Goal: Task Accomplishment & Management: Manage account settings

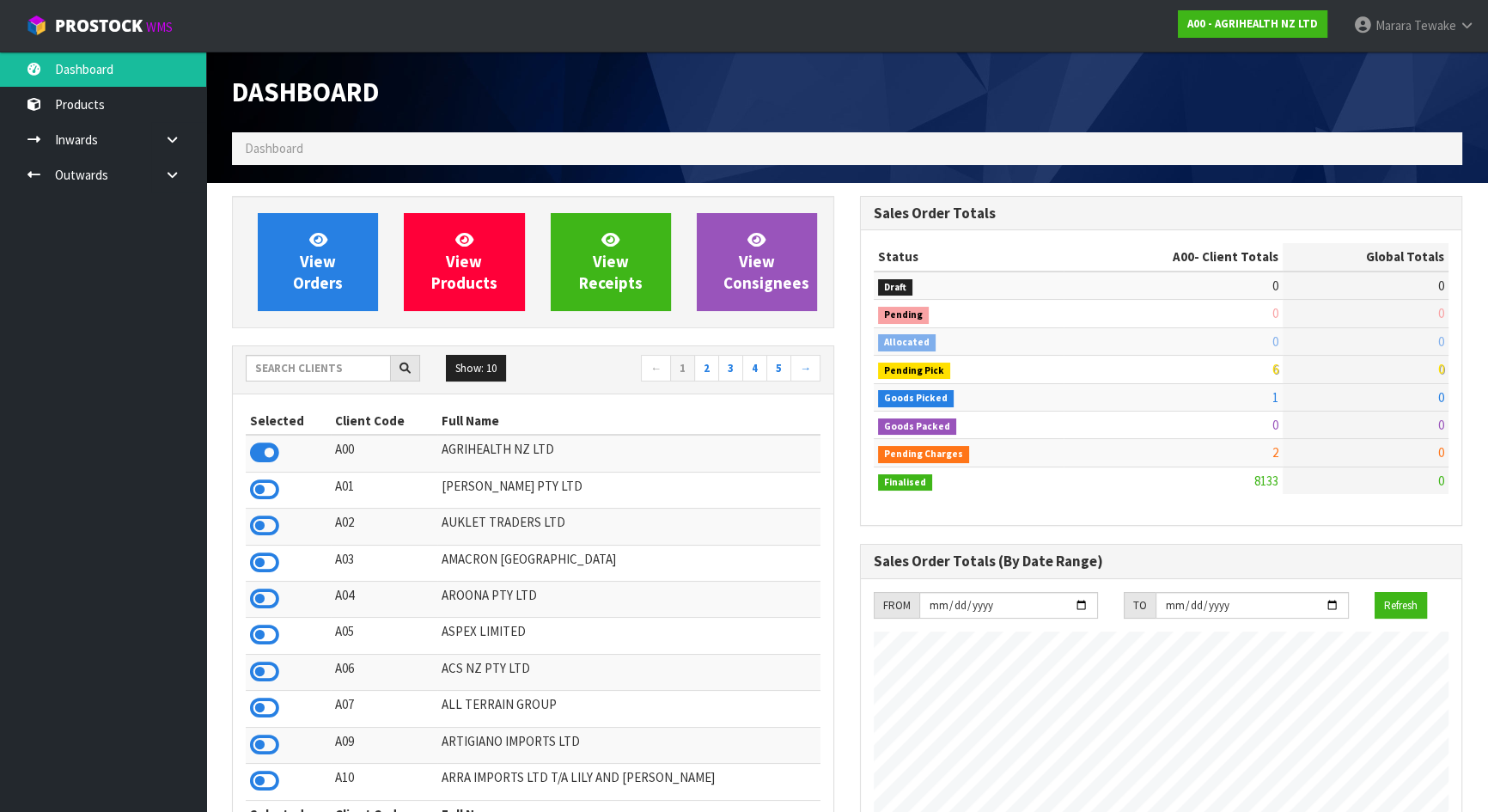
scroll to position [1299, 627]
click at [333, 373] on input "text" at bounding box center [318, 367] width 145 height 26
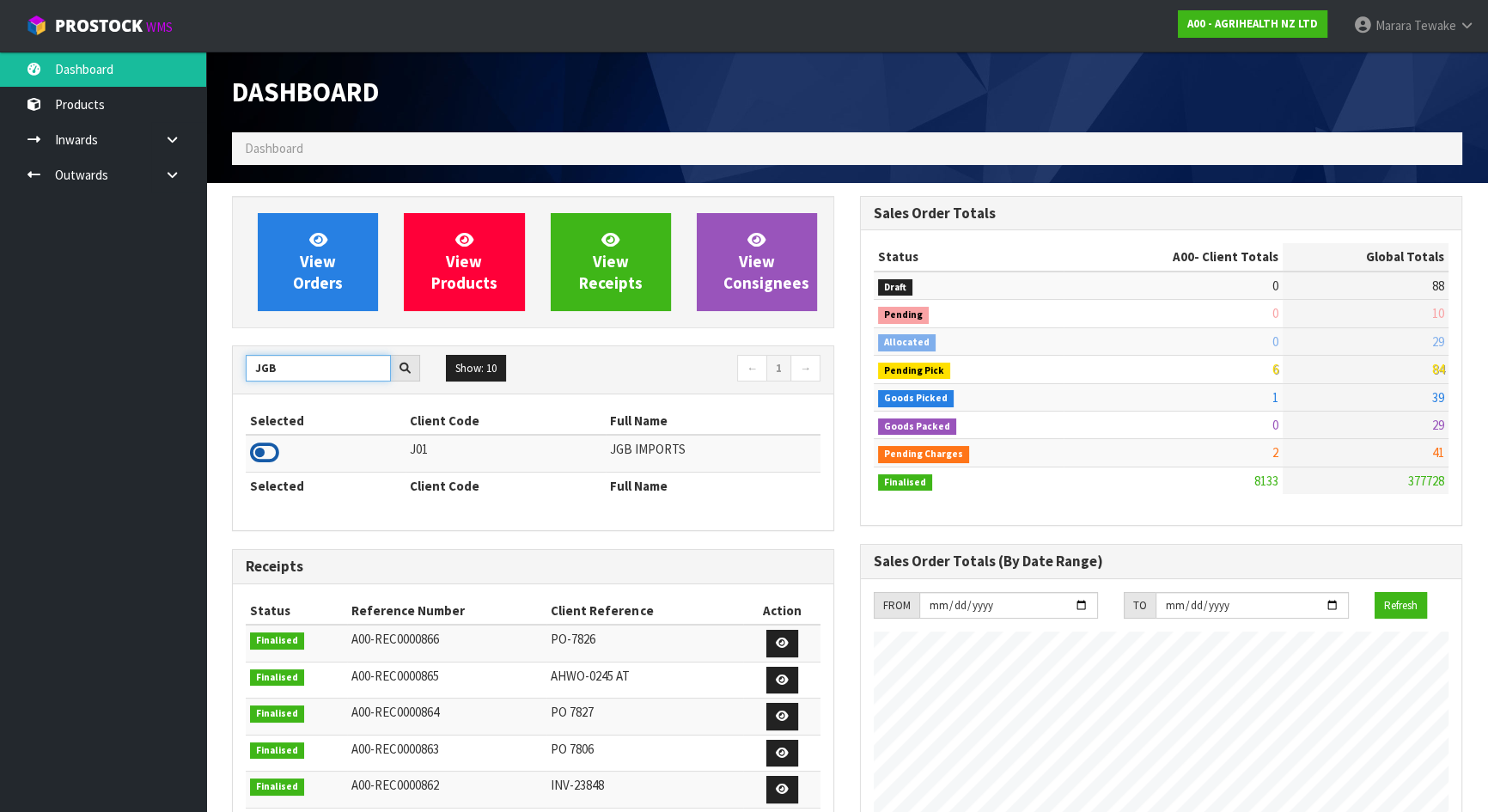
type input "JGB"
click at [252, 451] on icon at bounding box center [265, 453] width 29 height 25
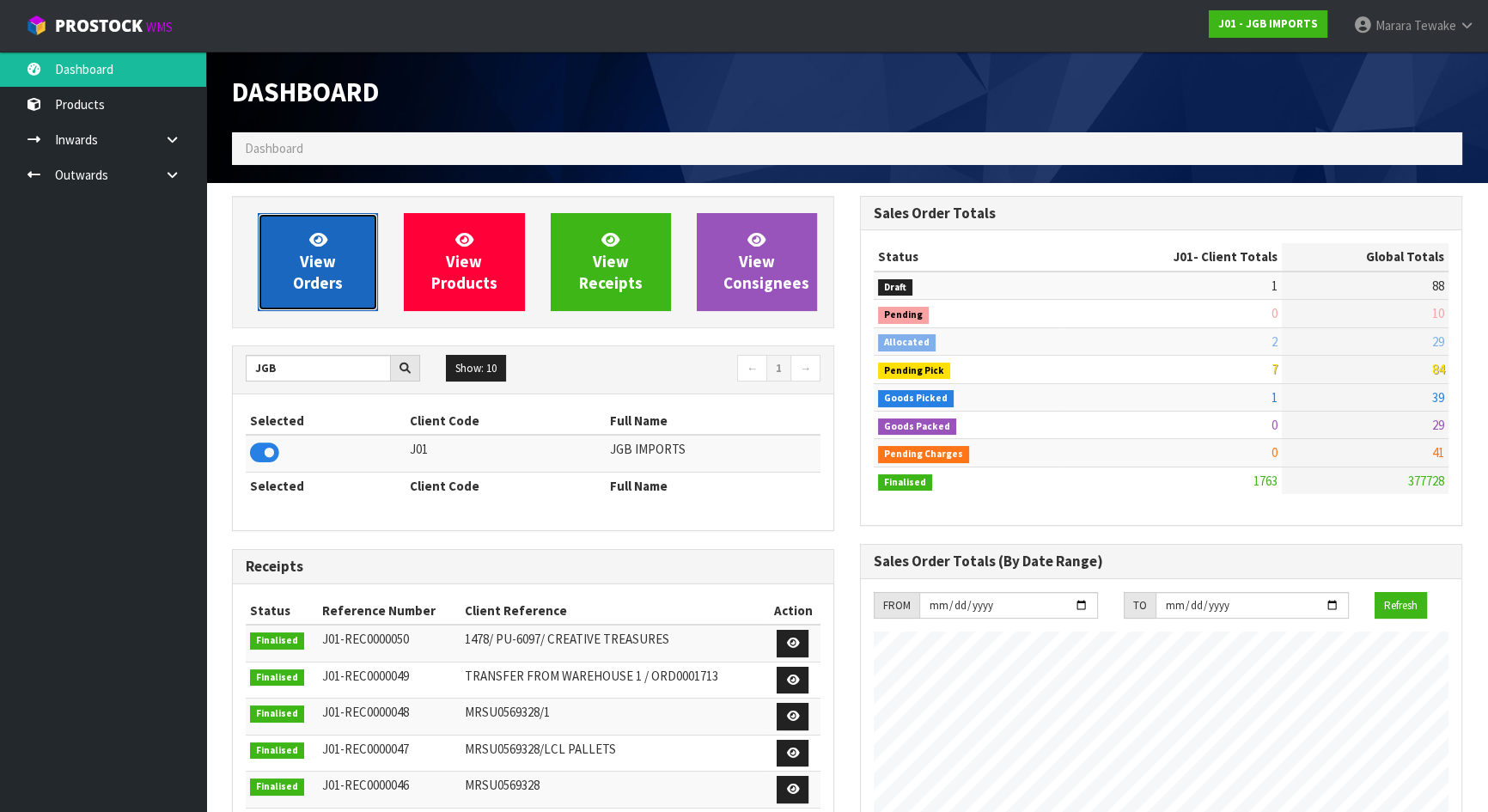
click at [331, 269] on span "View Orders" at bounding box center [318, 261] width 50 height 64
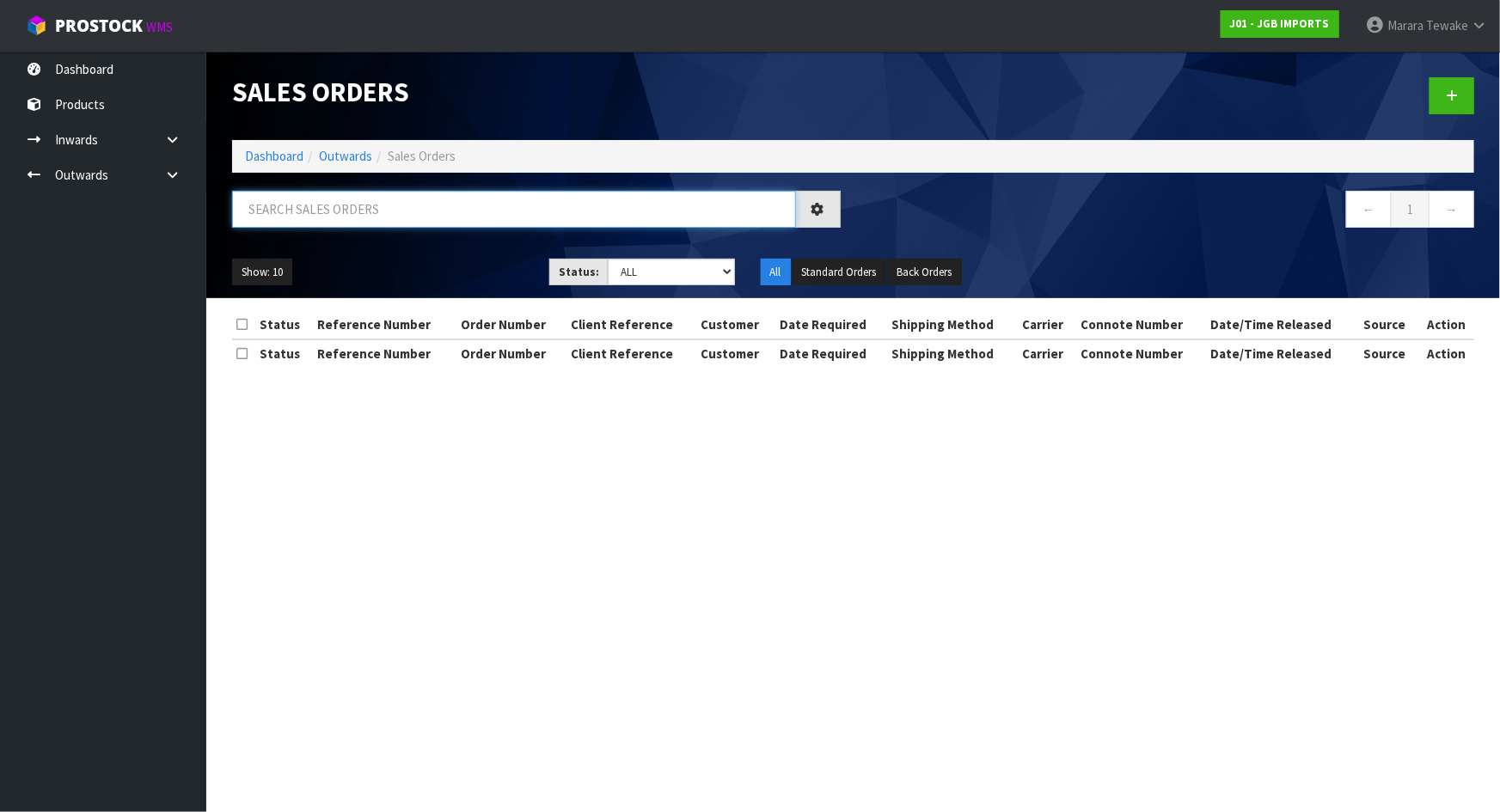
click at [328, 205] on input "text" at bounding box center [514, 209] width 564 height 37
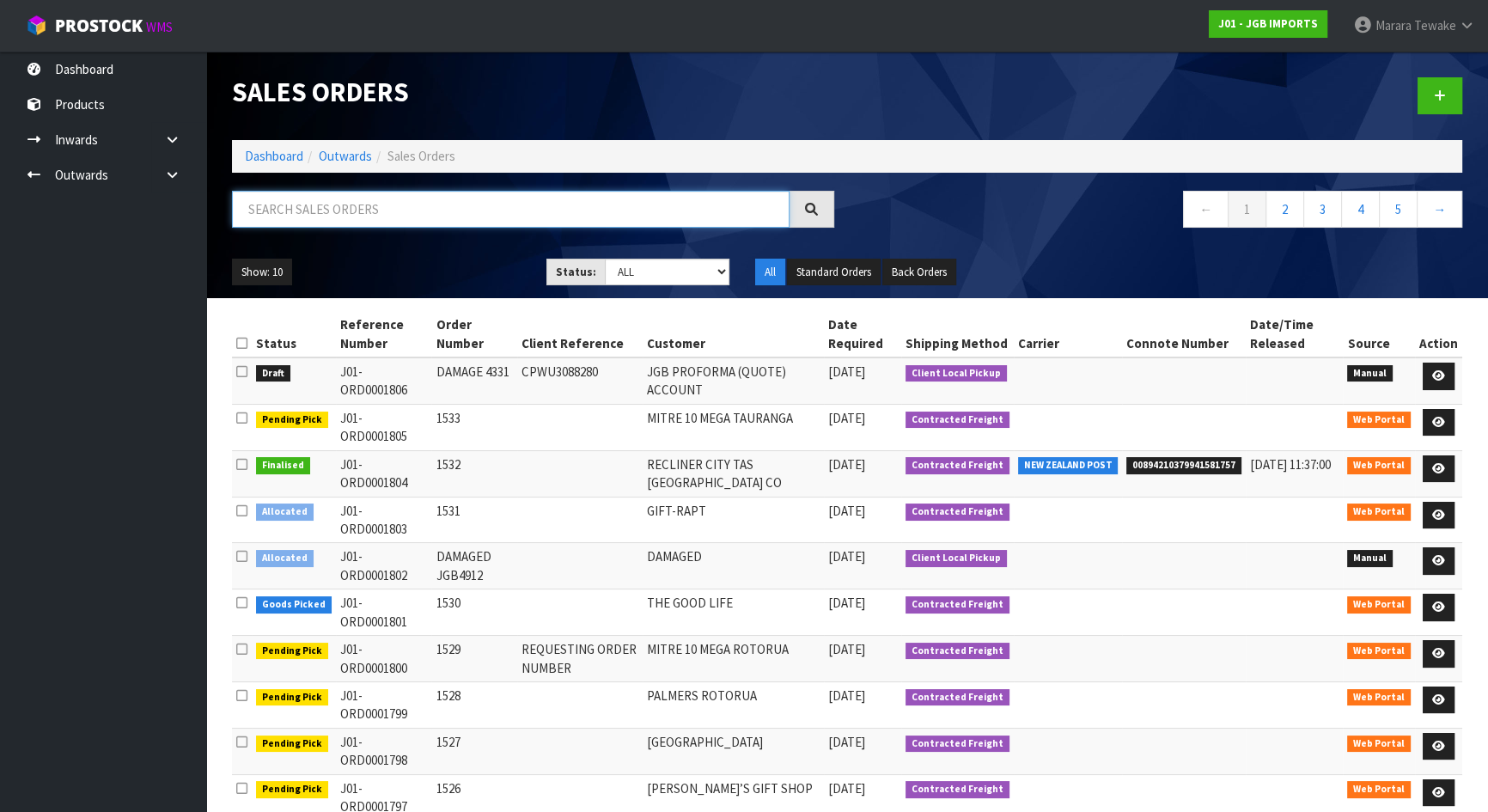
click at [323, 202] on input "text" at bounding box center [511, 209] width 558 height 37
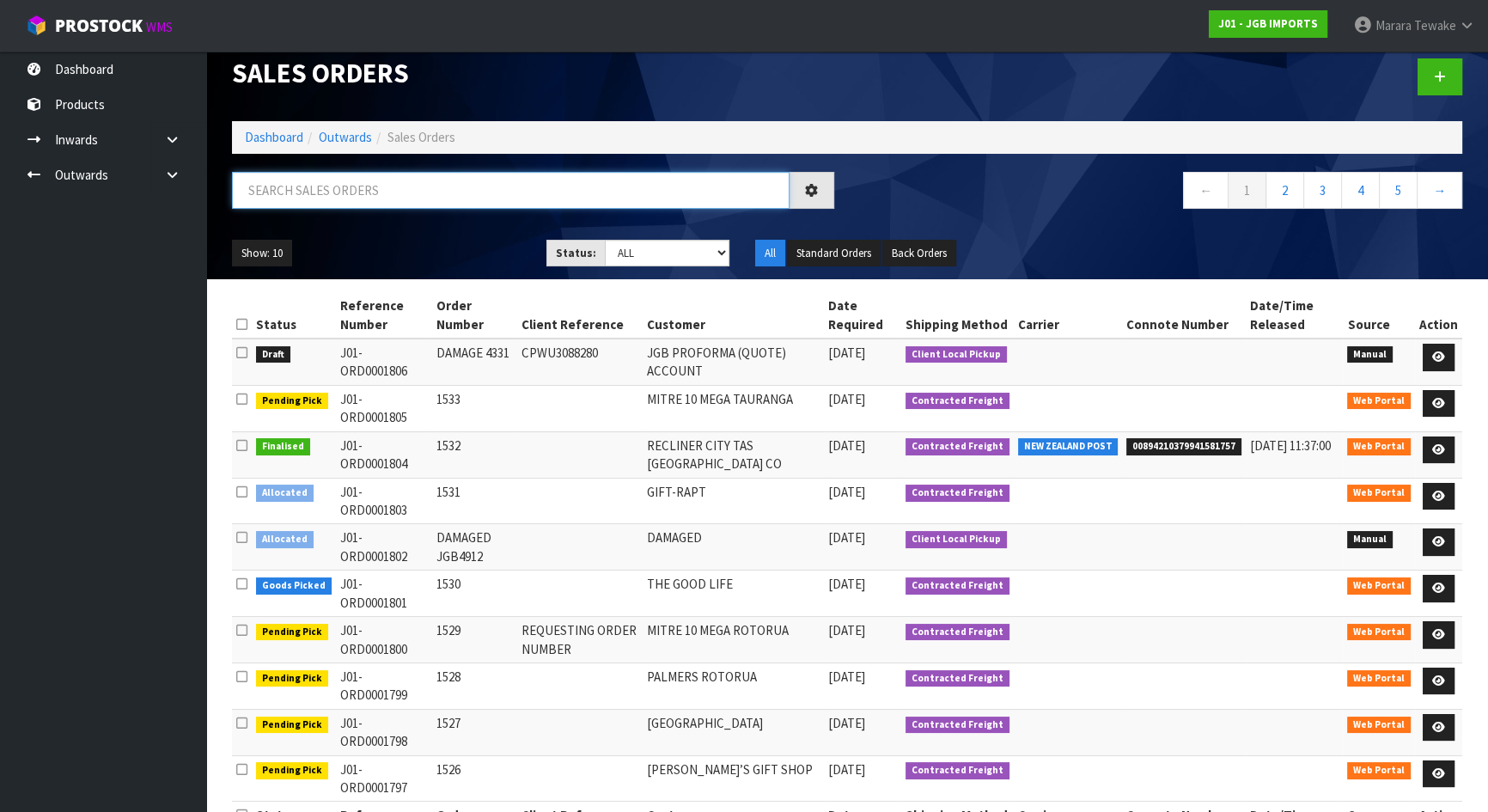
scroll to position [24, 0]
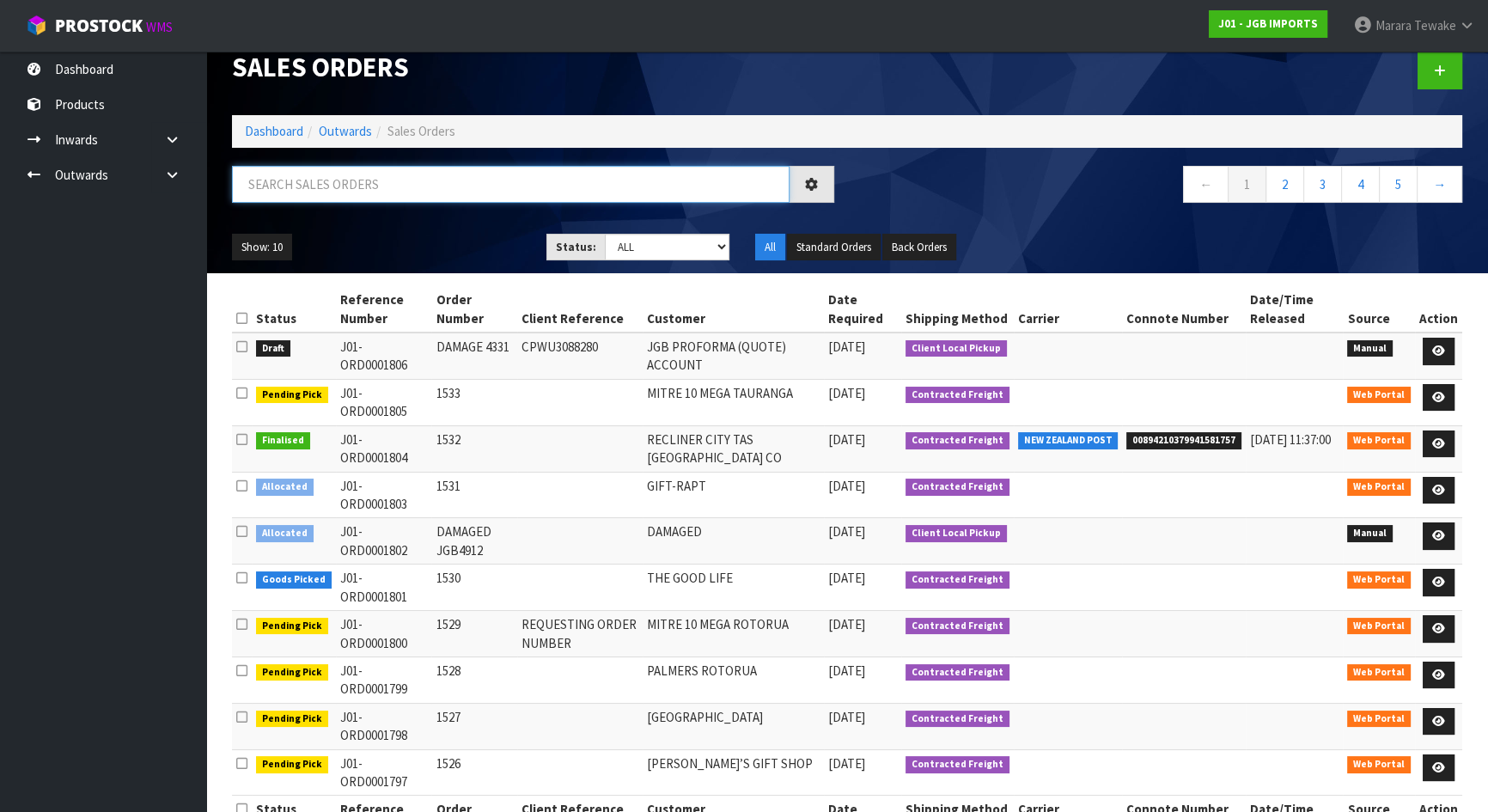
click at [328, 186] on input "text" at bounding box center [511, 184] width 558 height 37
type input "JOB-0408473"
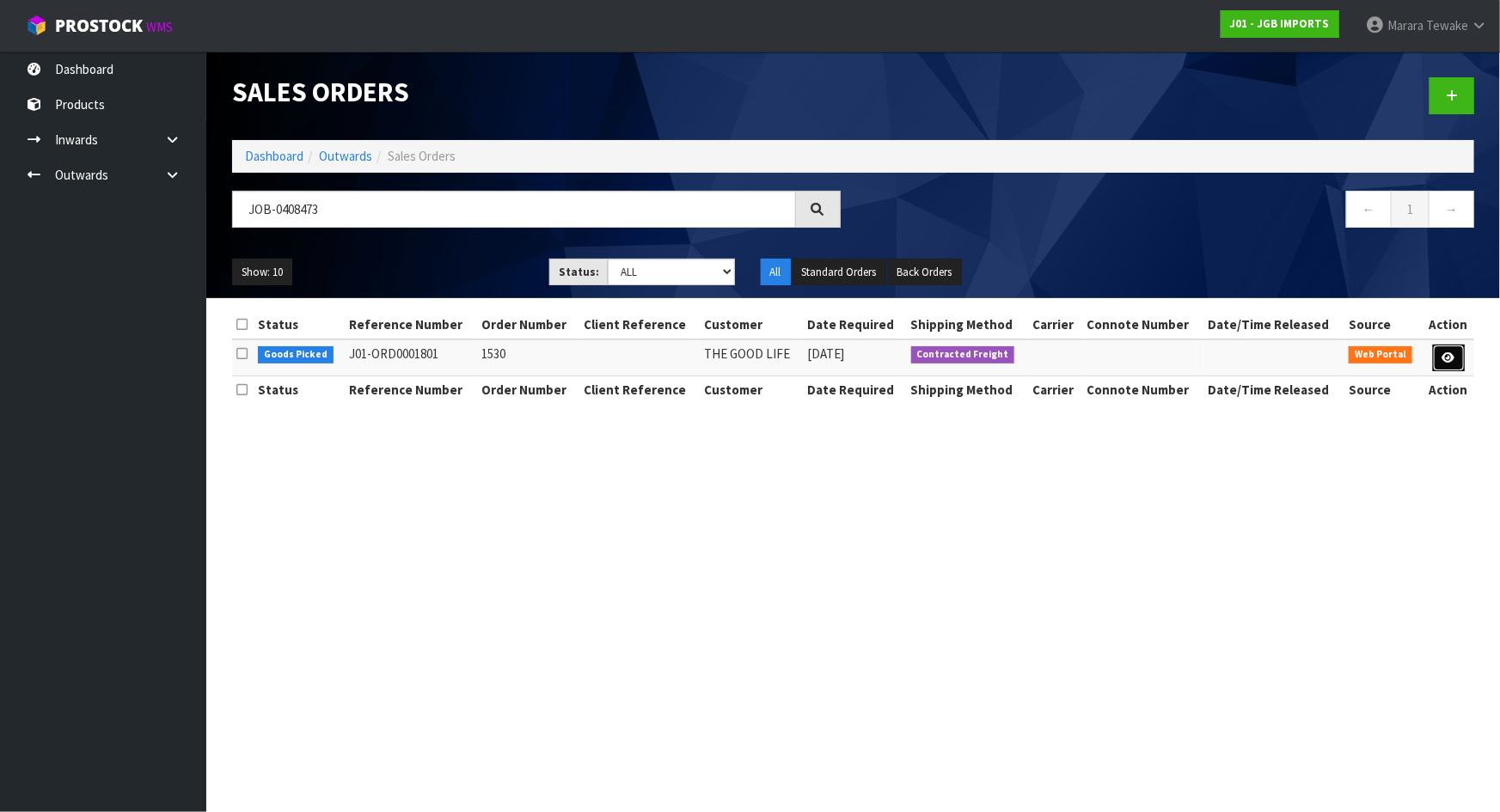
click at [1444, 354] on icon at bounding box center [1448, 357] width 13 height 11
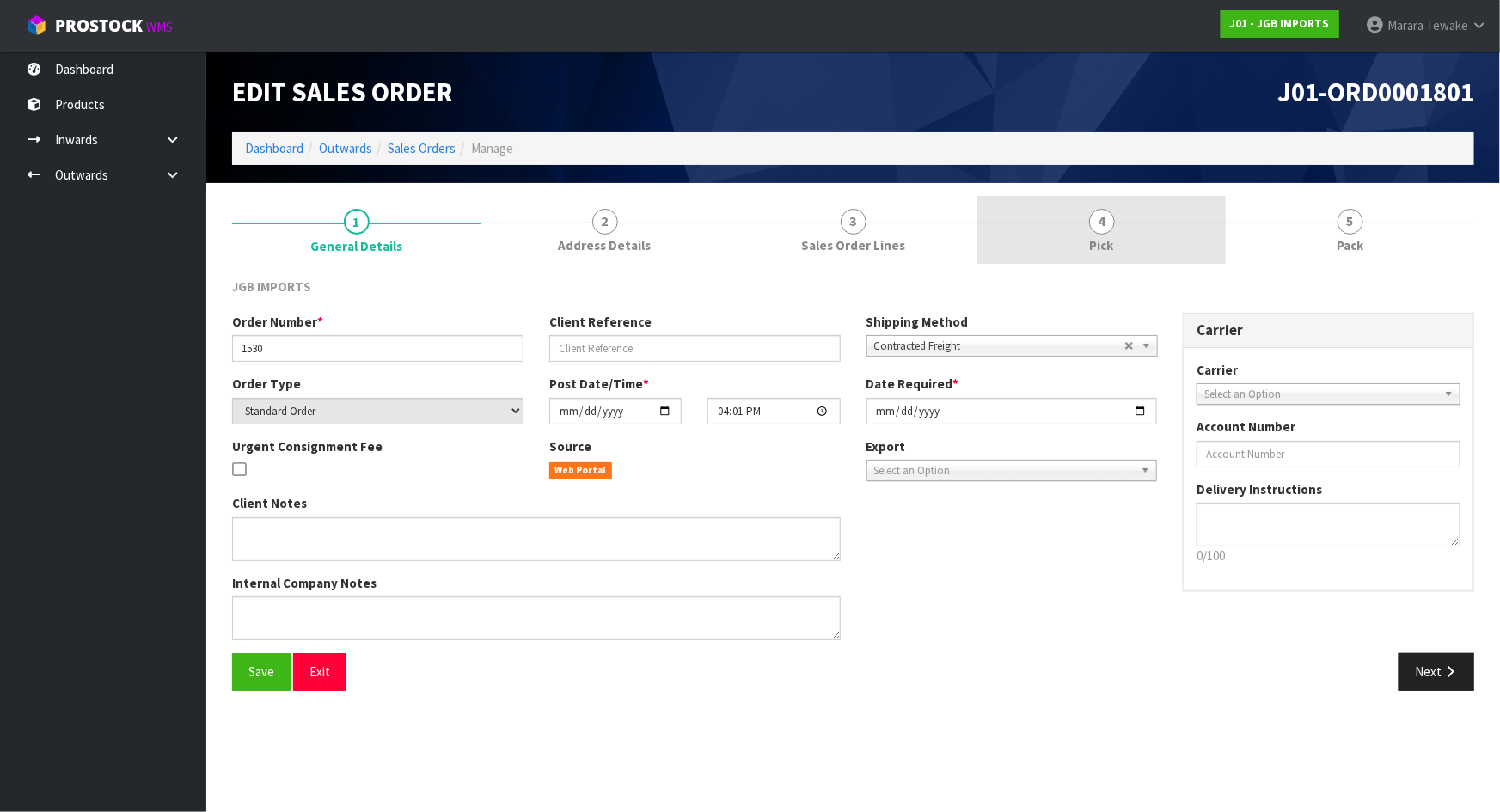
click at [1141, 231] on link "4 Pick" at bounding box center [1102, 230] width 249 height 68
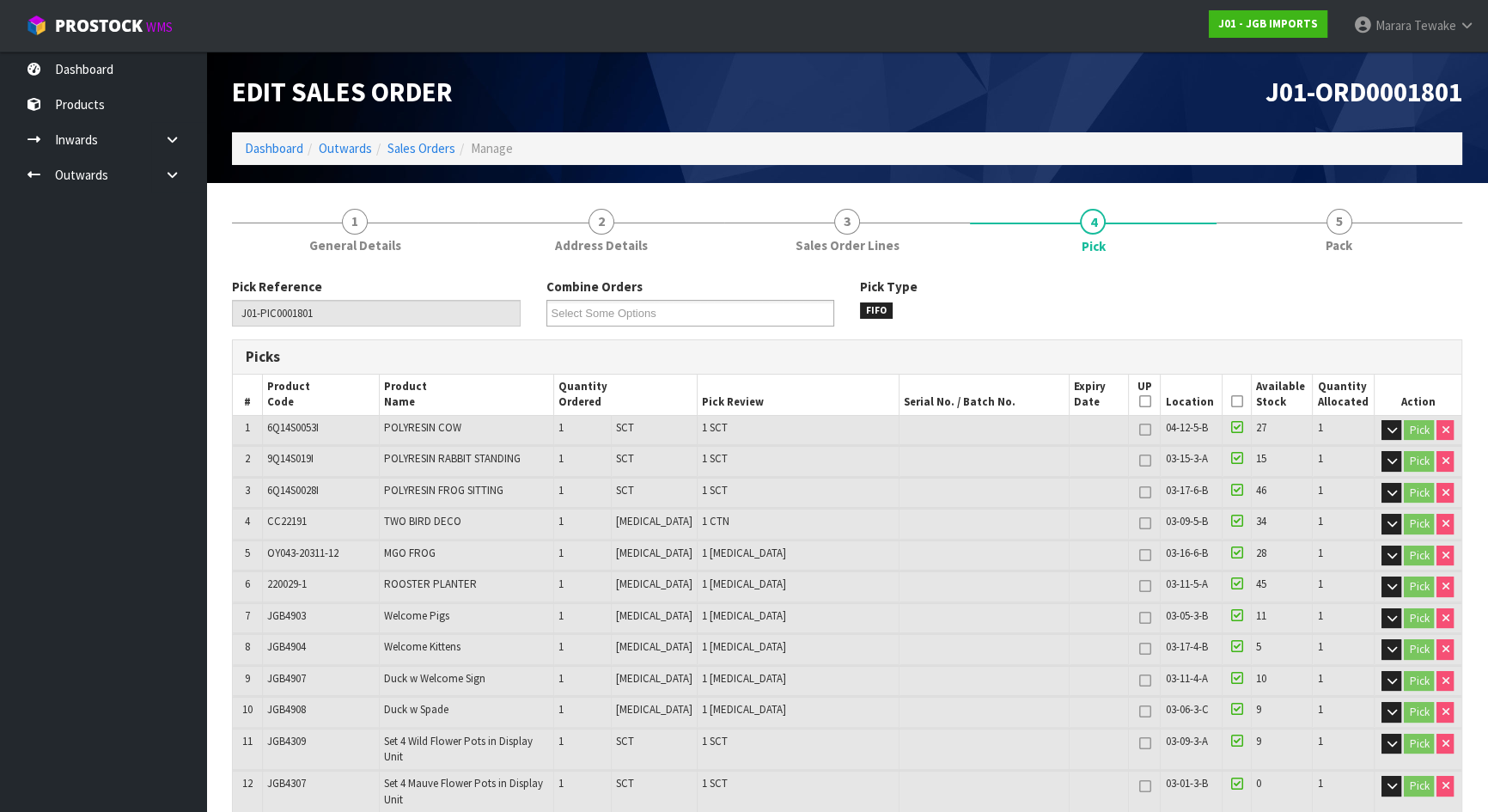
click at [1230, 401] on icon at bounding box center [1236, 401] width 12 height 1
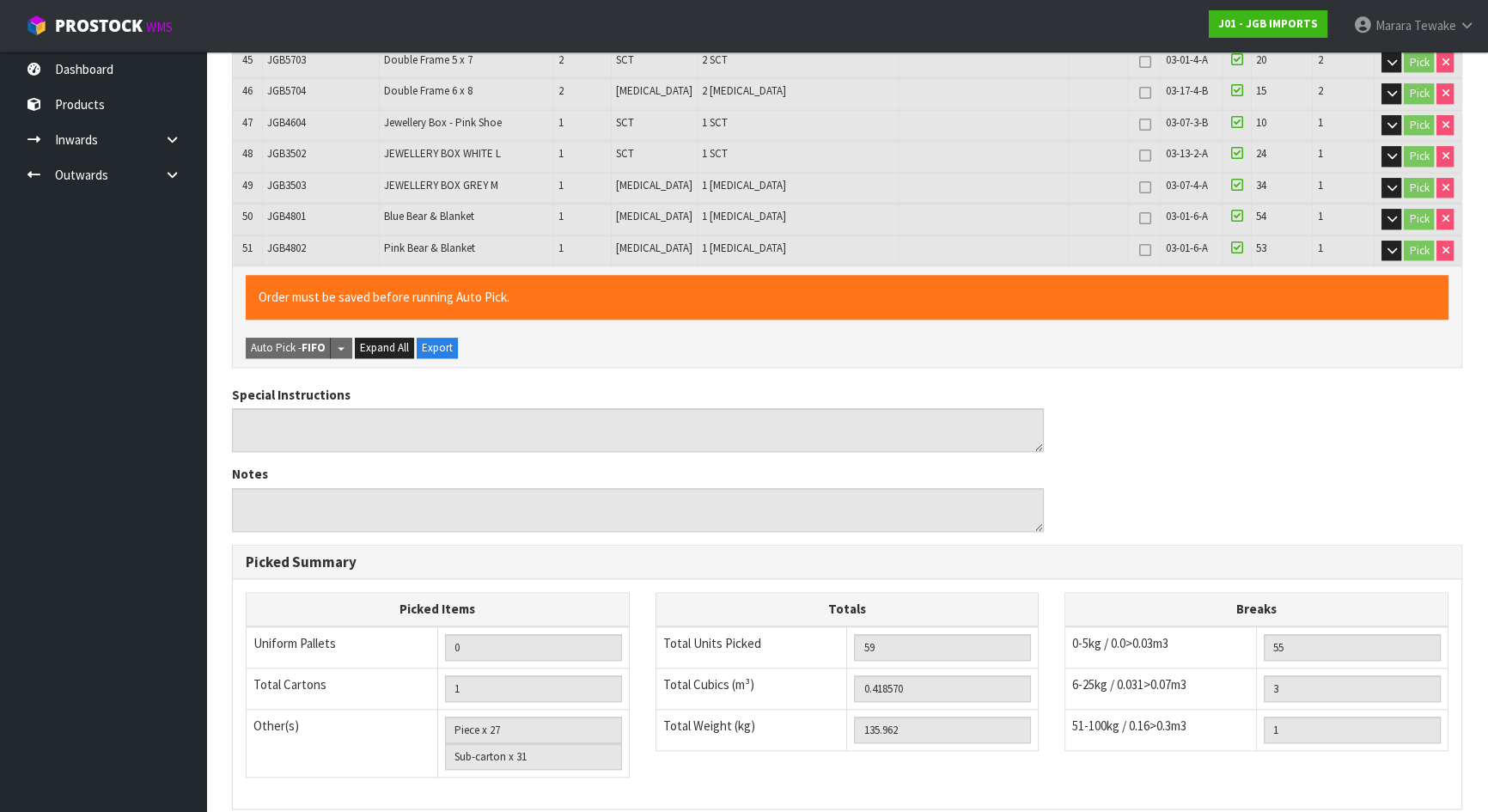
scroll to position [2073, 0]
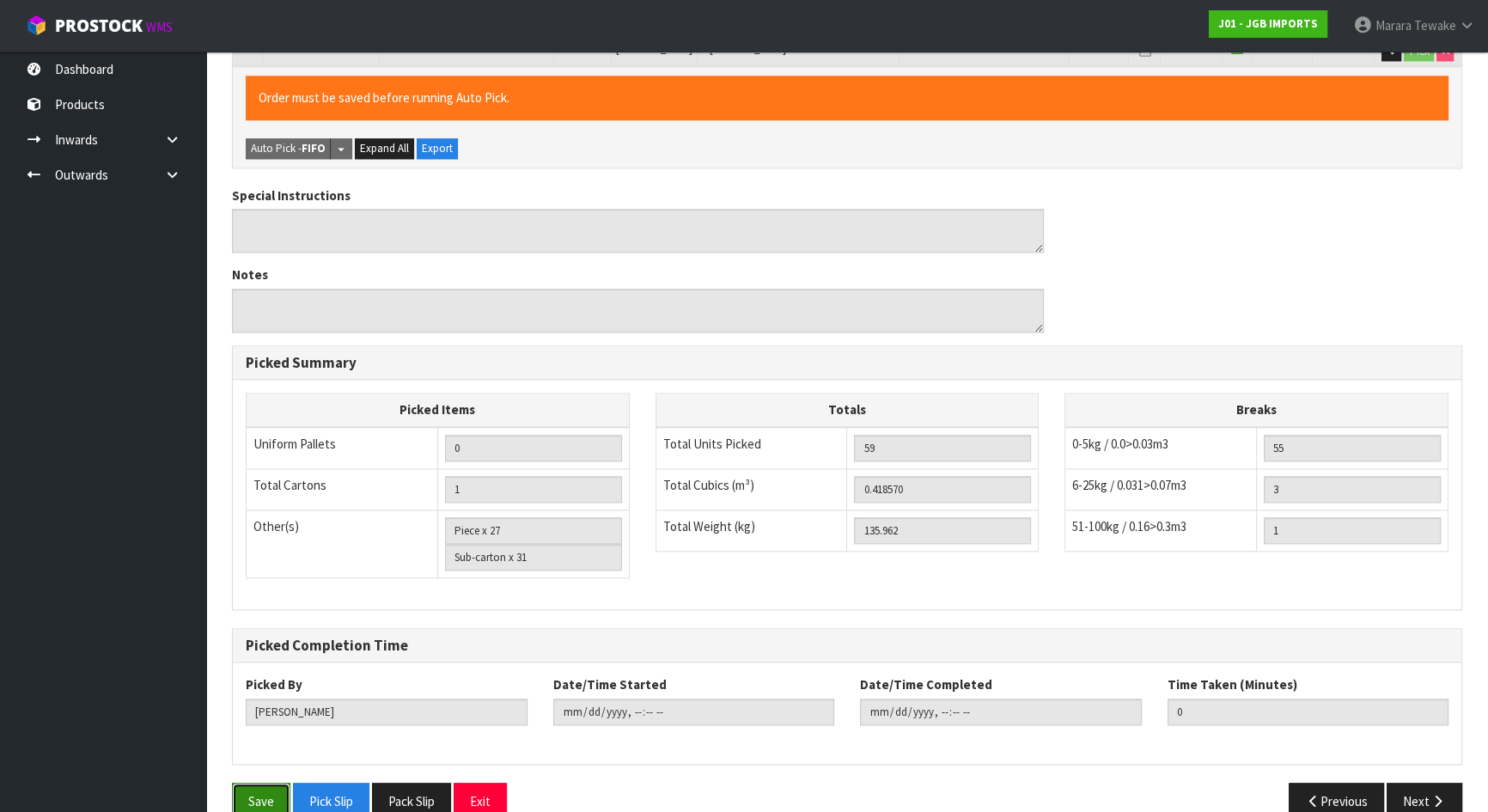
click at [251, 783] on button "Save" at bounding box center [261, 801] width 58 height 37
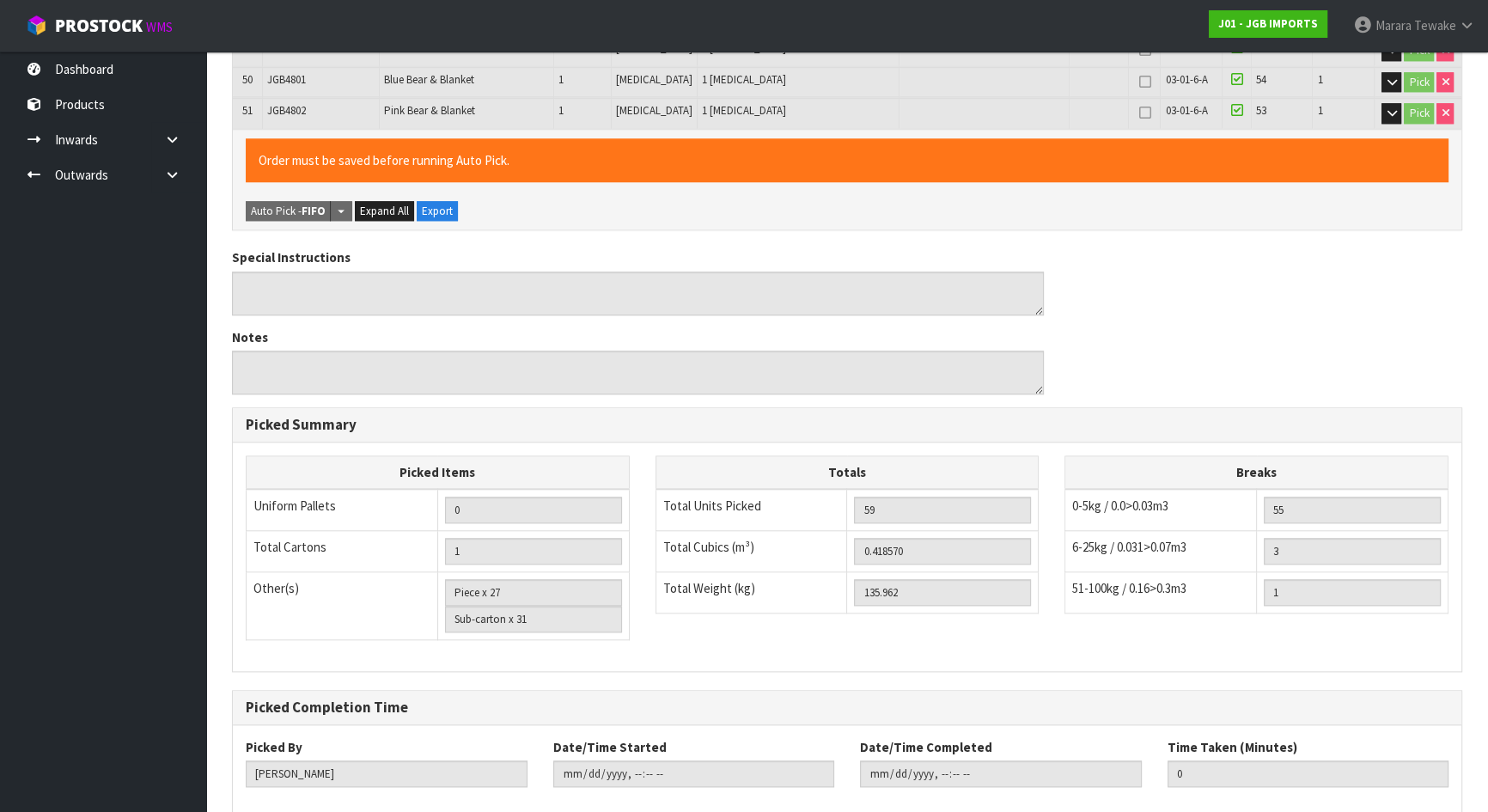
scroll to position [0, 0]
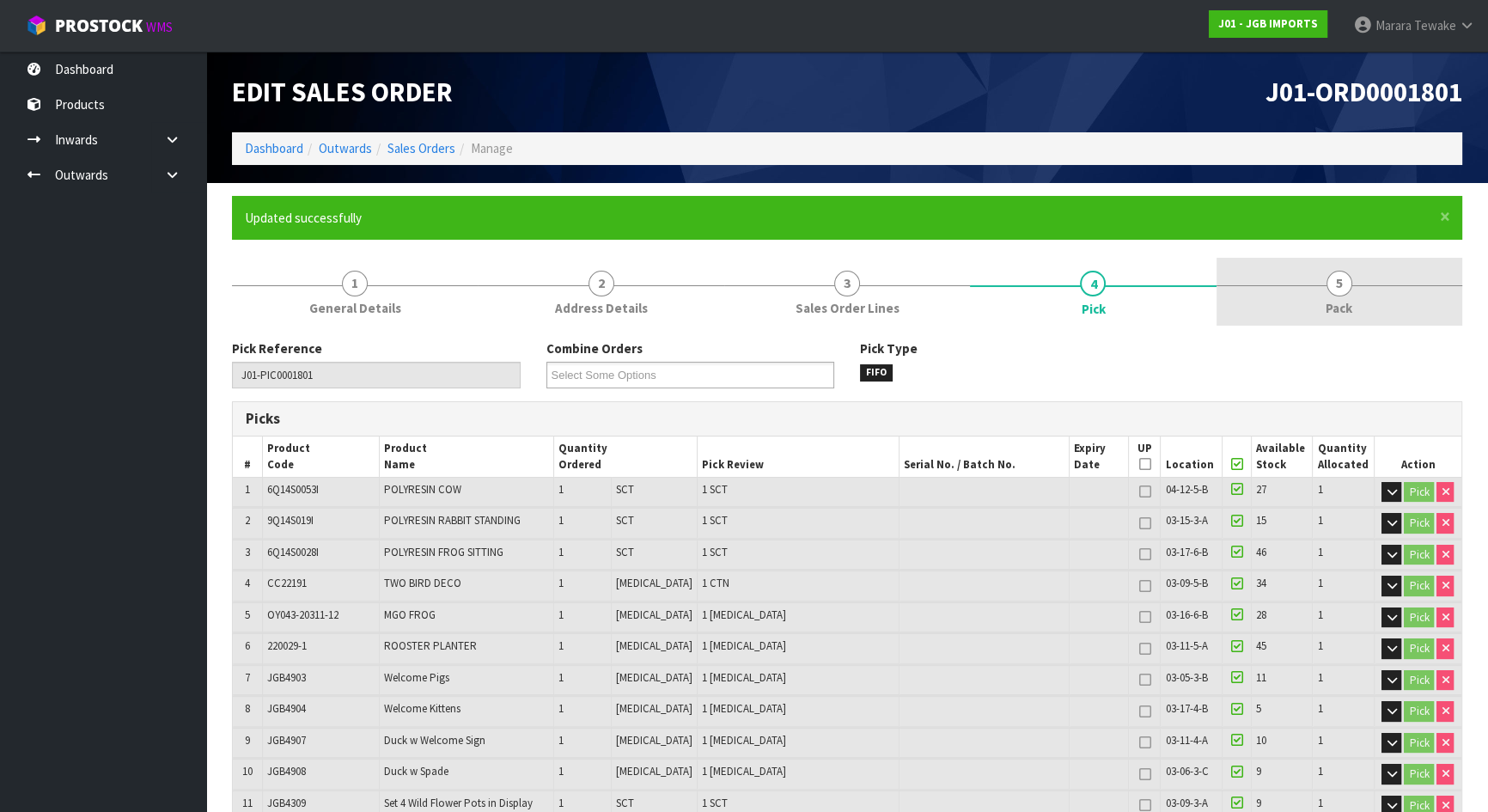
click at [1378, 284] on link "5 Pack" at bounding box center [1339, 291] width 246 height 68
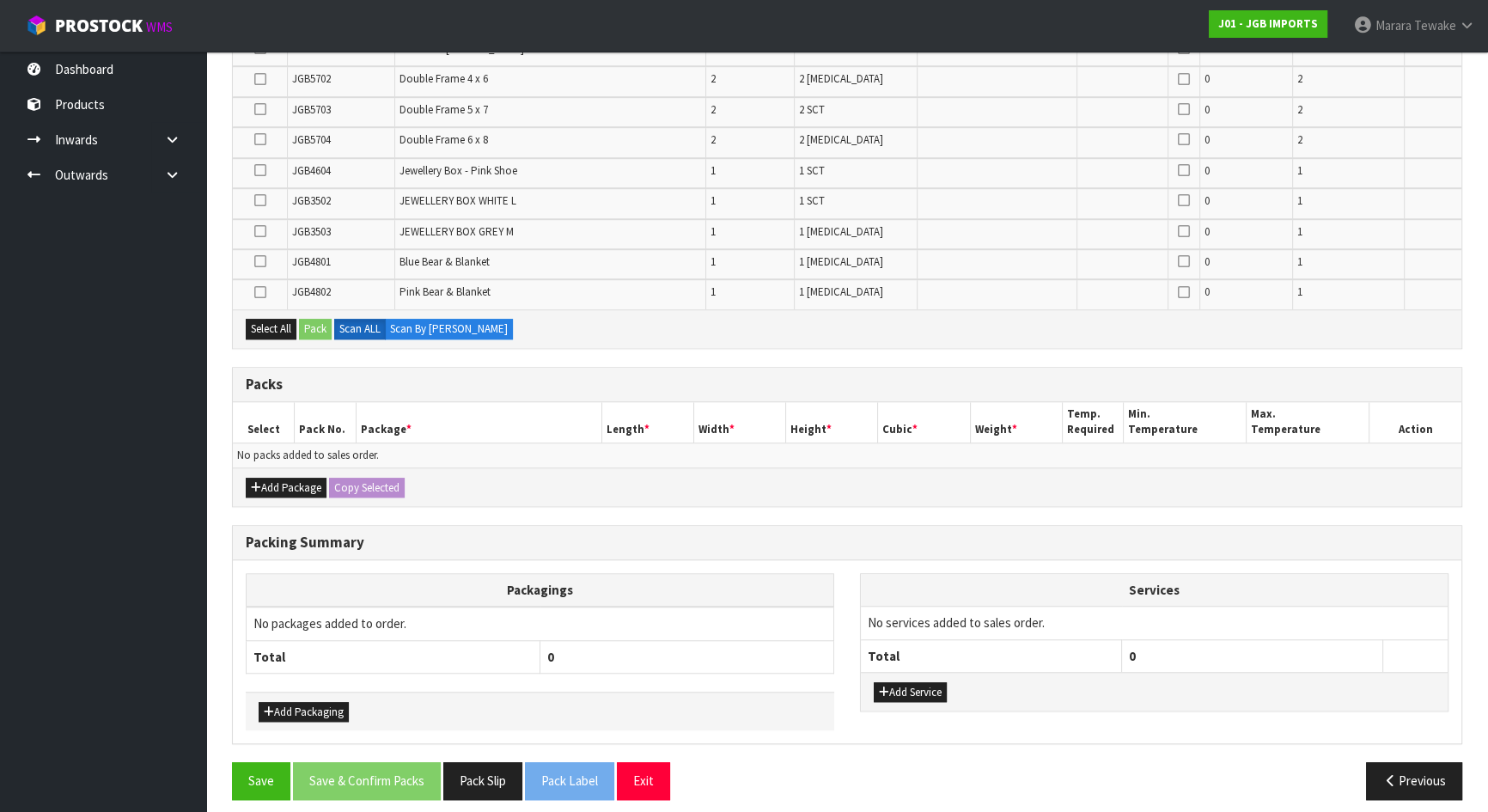
scroll to position [1706, 0]
click at [283, 477] on button "Add Package" at bounding box center [286, 487] width 81 height 21
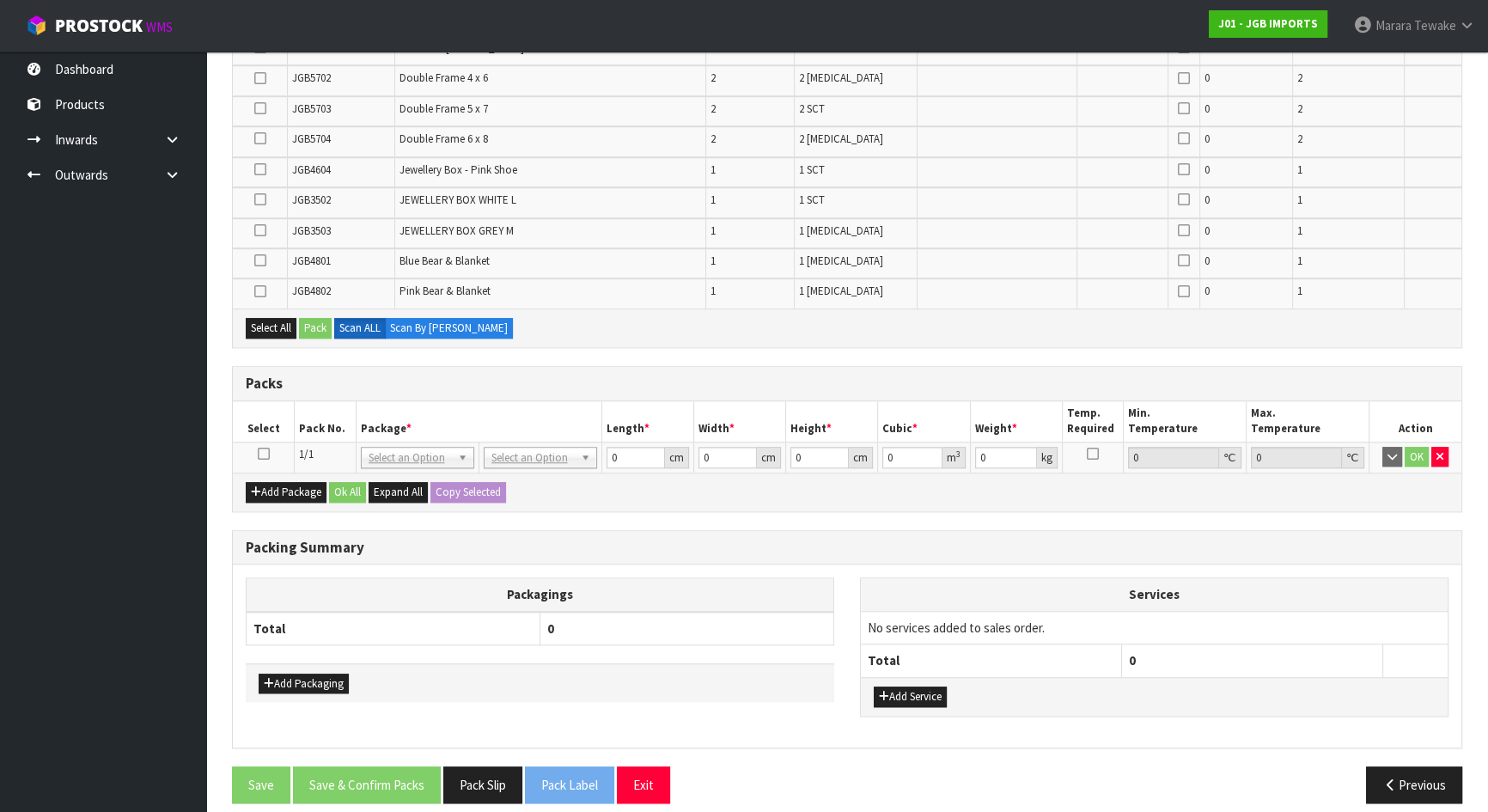
click at [266, 454] on icon at bounding box center [263, 454] width 12 height 1
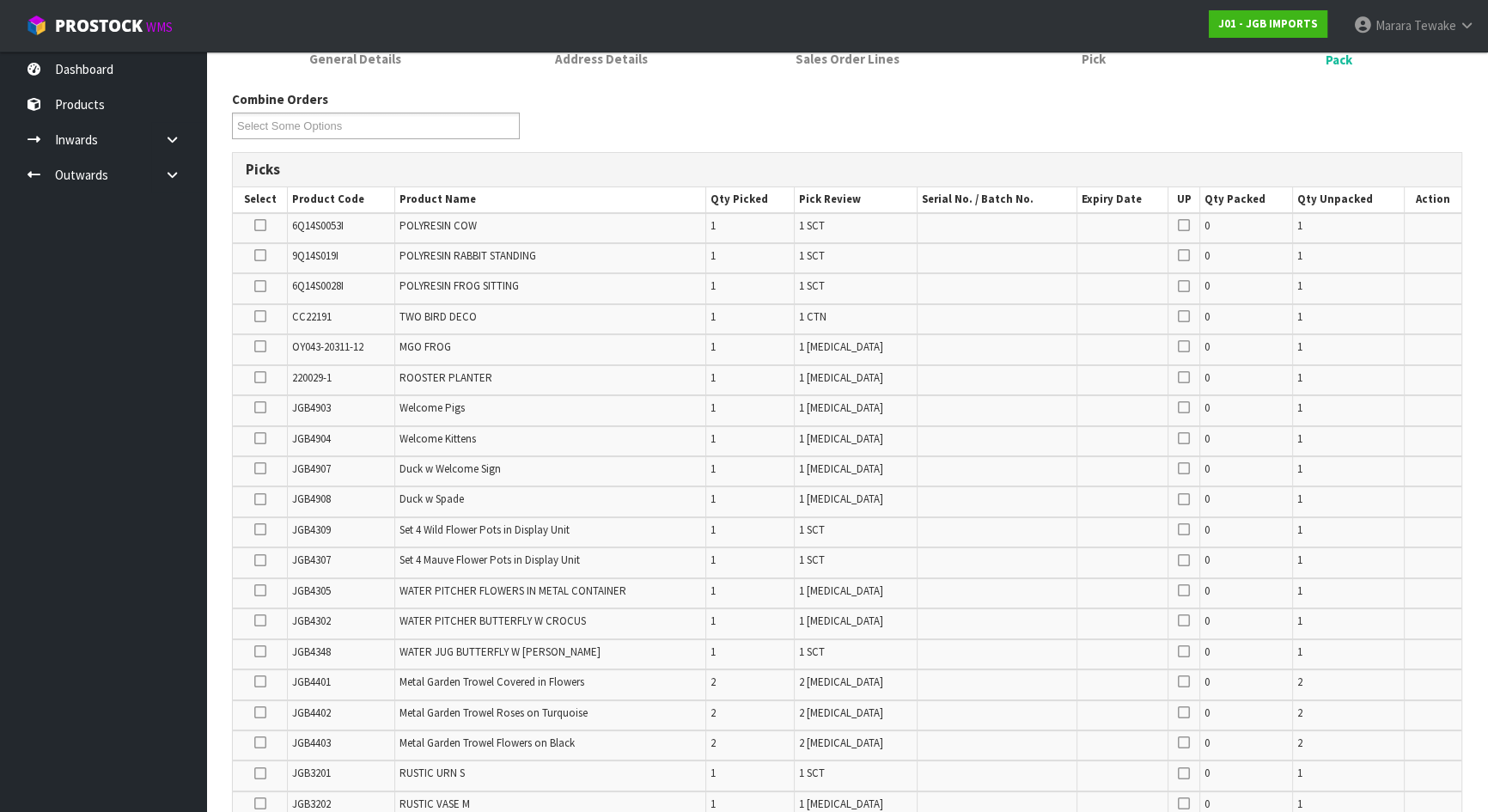
click at [259, 499] on icon at bounding box center [259, 499] width 12 height 1
click at [0, 0] on input "checkbox" at bounding box center [0, 0] width 0 height 0
